Goal: Communication & Community: Answer question/provide support

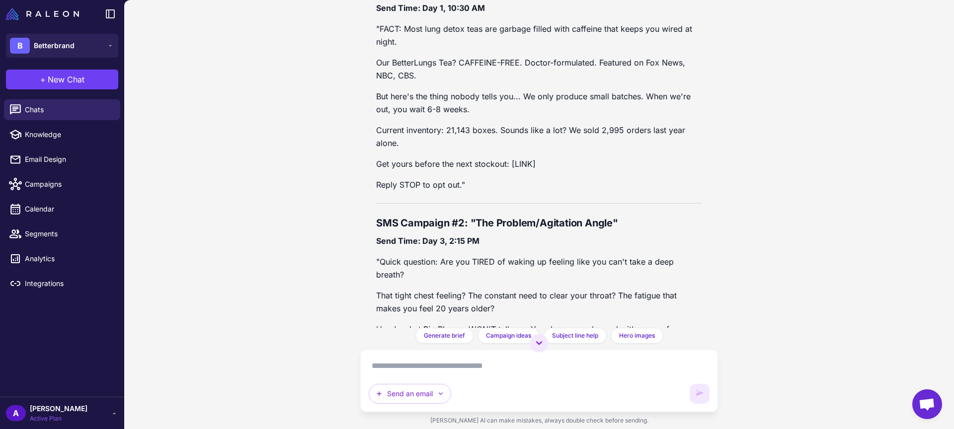
scroll to position [6347, 0]
click at [442, 367] on textarea at bounding box center [538, 366] width 341 height 16
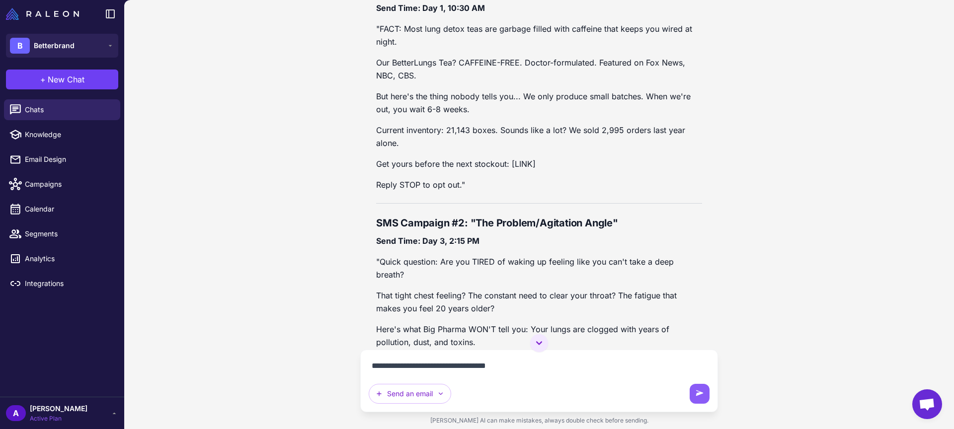
type textarea "**********"
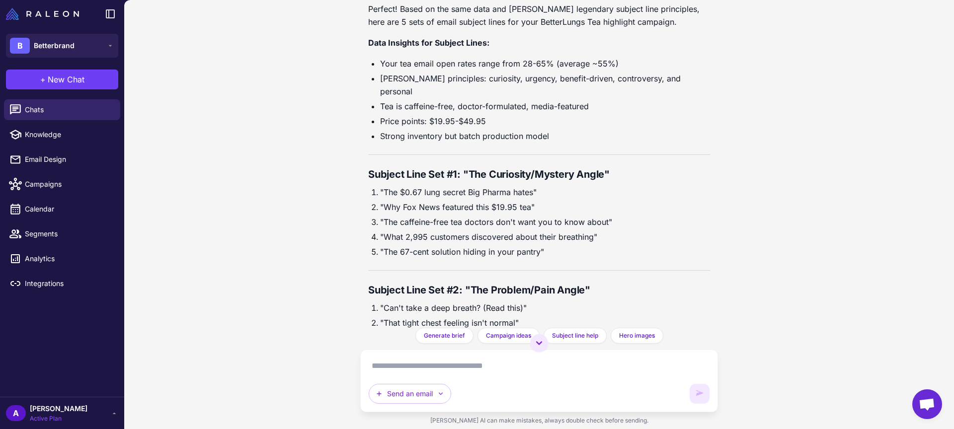
scroll to position [7927, 0]
drag, startPoint x: 523, startPoint y: 212, endPoint x: 383, endPoint y: 212, distance: 140.0
click at [383, 302] on li ""Can't take a deep breath? (Read this)"" at bounding box center [545, 308] width 330 height 13
copy li "Can't take a deep breath? (Read this)"
click at [460, 317] on li ""That tight chest feeling isn't normal"" at bounding box center [545, 323] width 330 height 13
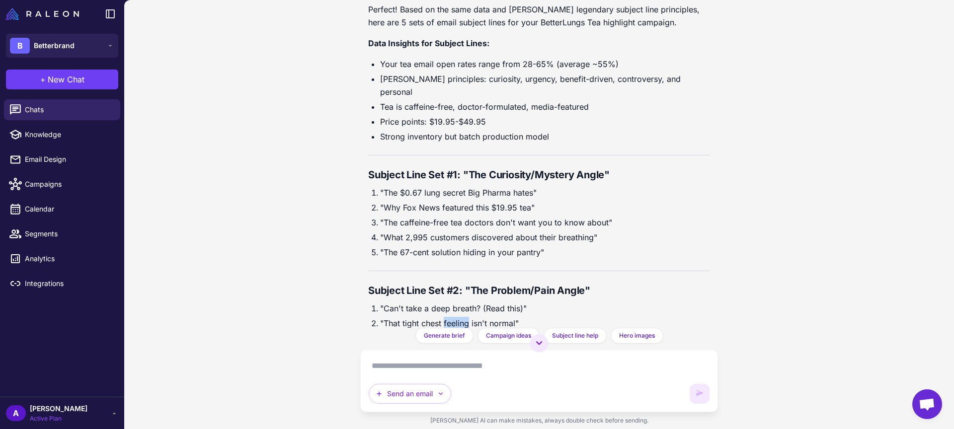
click at [460, 317] on li ""That tight chest feeling isn't normal"" at bounding box center [545, 323] width 330 height 13
copy ol ""That tight chest feeling isn't normal""
